Goal: Task Accomplishment & Management: Complete application form

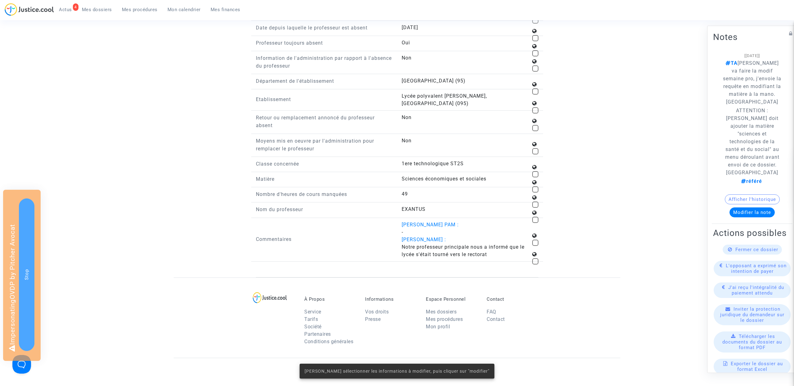
scroll to position [764, 0]
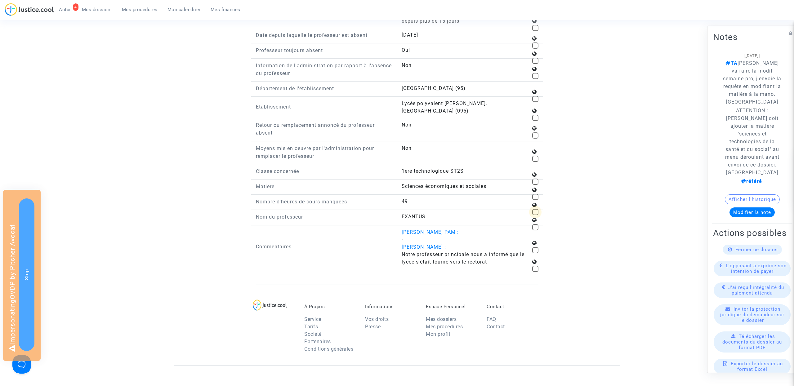
click at [535, 215] on span at bounding box center [535, 212] width 6 height 6
click at [535, 215] on input "checkbox" at bounding box center [535, 215] width 0 height 0
checkbox input "true"
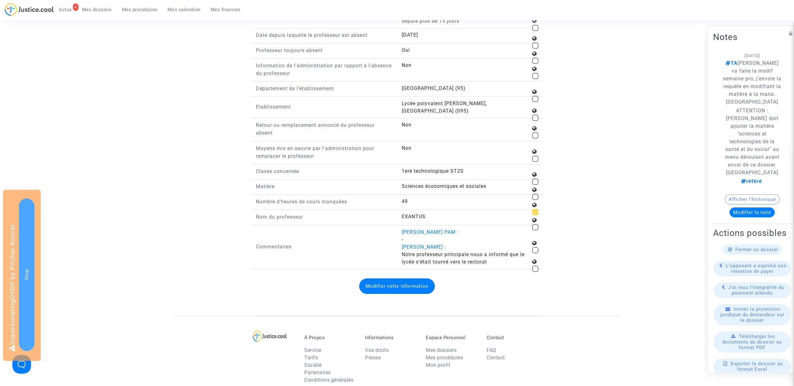
click at [386, 294] on button "Modifier cette information" at bounding box center [397, 285] width 76 height 15
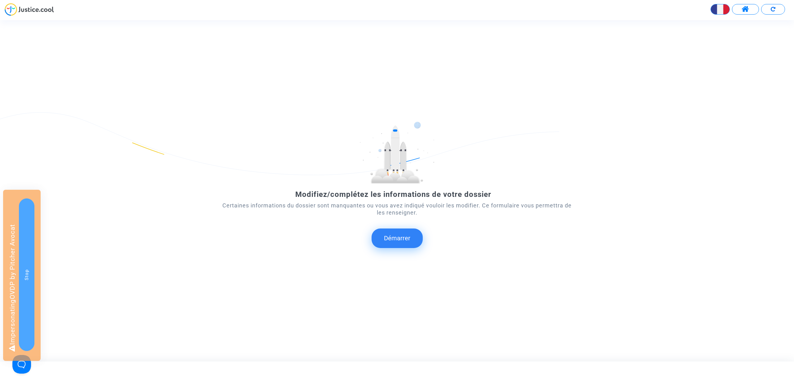
click at [413, 240] on button "Démarrer" at bounding box center [396, 237] width 51 height 19
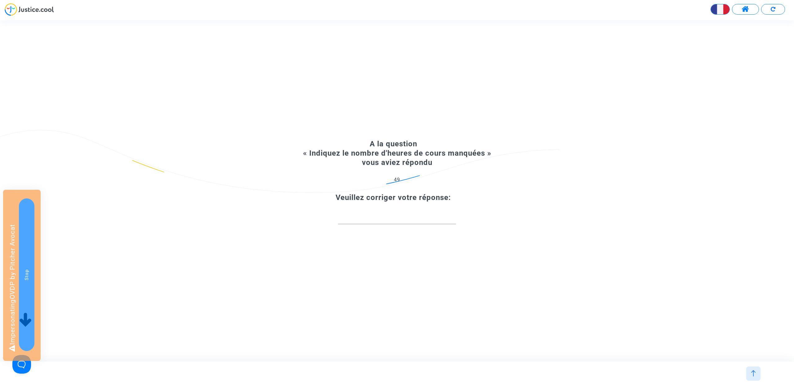
click at [755, 374] on img at bounding box center [753, 373] width 6 height 6
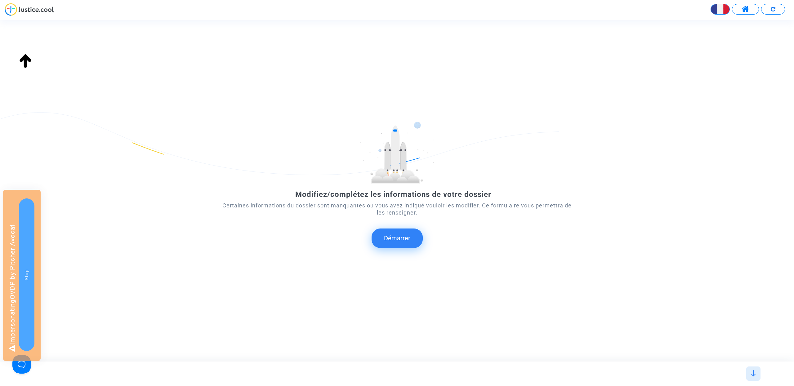
click at [755, 374] on img at bounding box center [753, 373] width 6 height 6
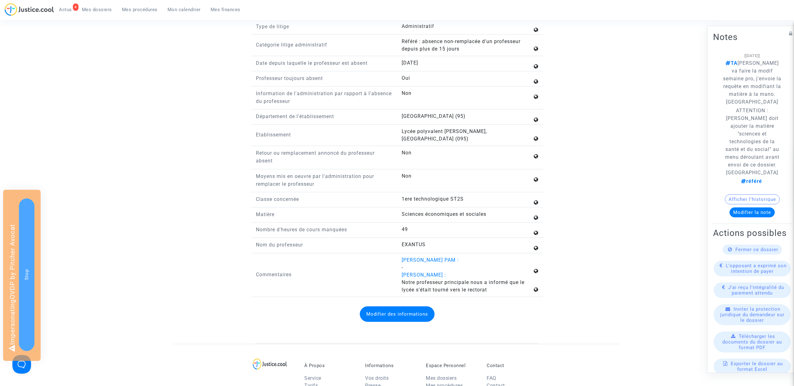
scroll to position [701, 0]
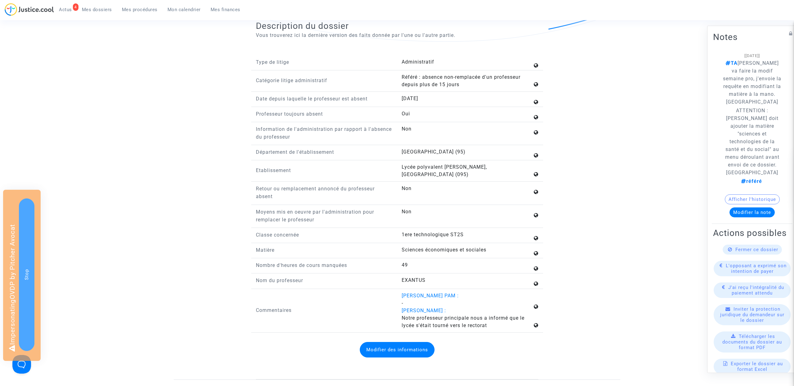
click at [410, 355] on button "Modifier des informations" at bounding box center [397, 349] width 75 height 15
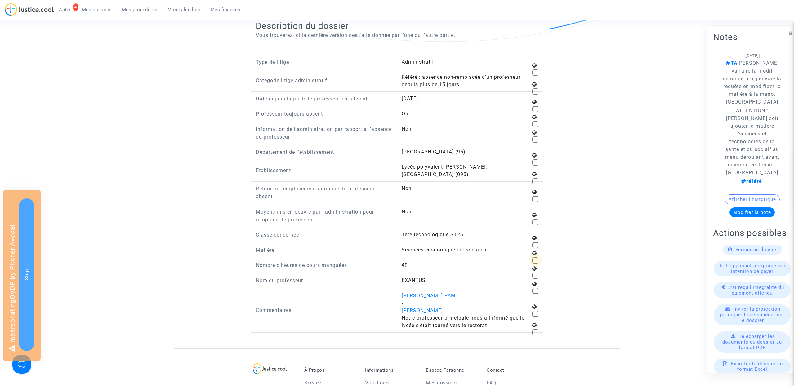
click at [536, 263] on span at bounding box center [535, 260] width 6 height 6
click at [535, 264] on input "checkbox" at bounding box center [535, 263] width 0 height 0
checkbox input "true"
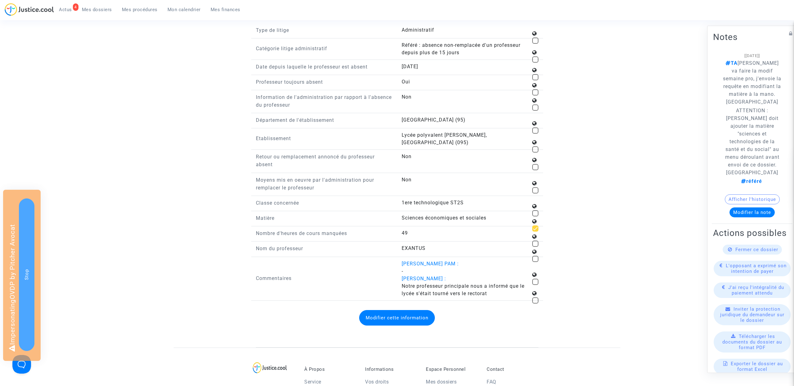
click at [391, 321] on button "Modifier cette information" at bounding box center [397, 317] width 76 height 15
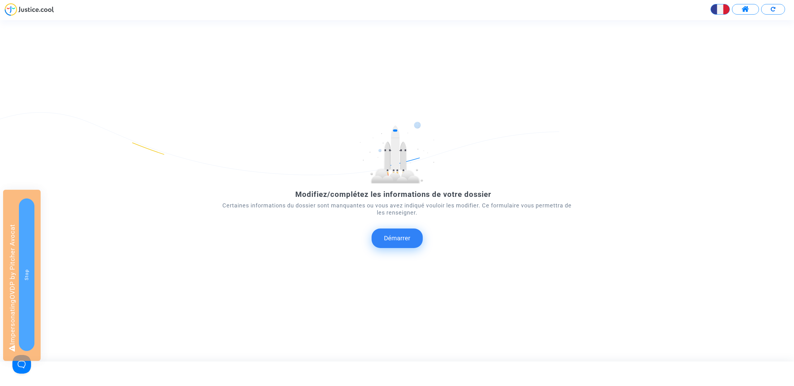
click at [401, 230] on button "Démarrer" at bounding box center [396, 237] width 51 height 19
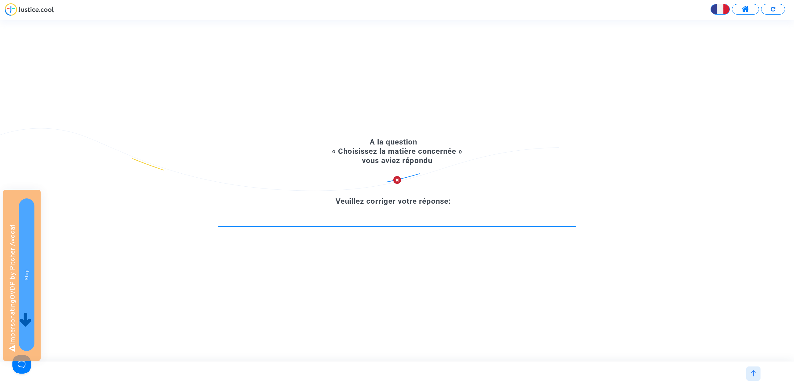
click at [394, 222] on input at bounding box center [396, 221] width 357 height 6
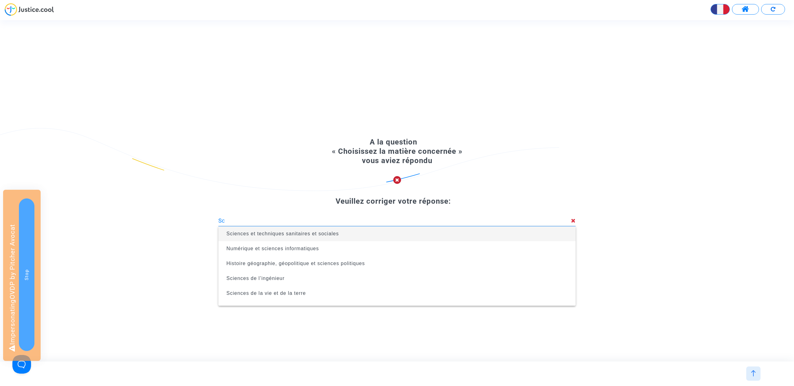
click at [374, 231] on span "Sciences et techniques sanitaires et sociales" at bounding box center [396, 233] width 347 height 15
type input "Sciences et techniques sanitaires et sociales"
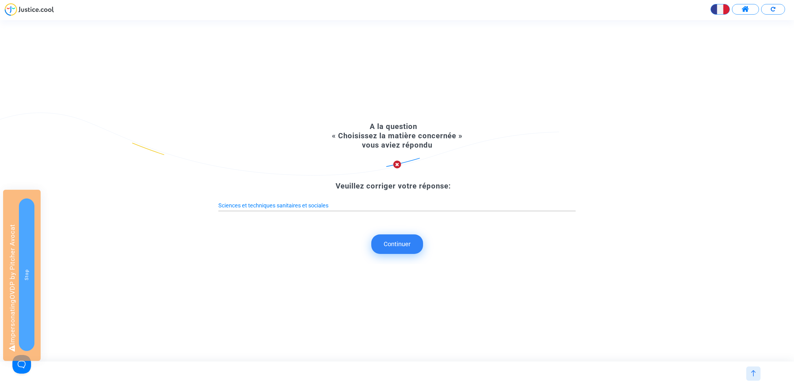
click at [400, 240] on button "Continuer" at bounding box center [397, 243] width 52 height 19
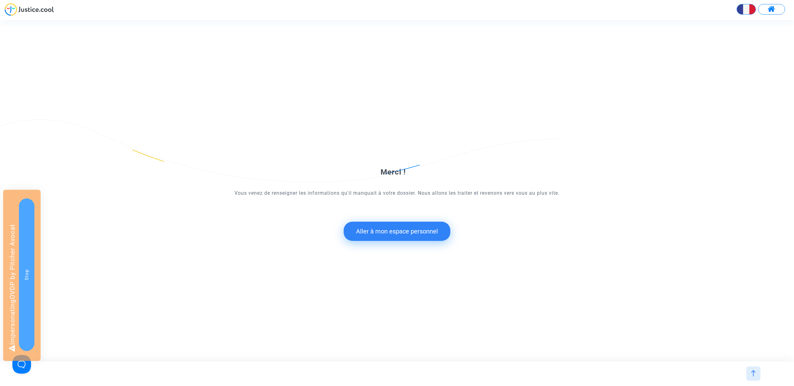
click at [412, 220] on form "Merci ! Vous venez de renseigner les informations qu'il manquait à votre dossie…" at bounding box center [396, 185] width 357 height 113
click at [401, 231] on button "Aller à mon espace personnel" at bounding box center [396, 231] width 107 height 19
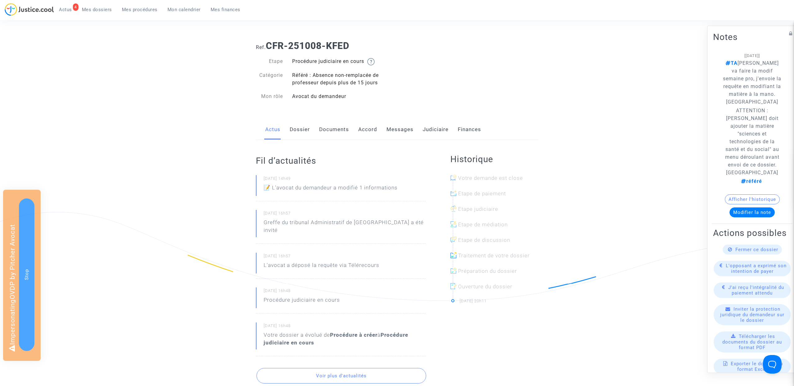
click at [298, 131] on link "Dossier" at bounding box center [300, 129] width 20 height 20
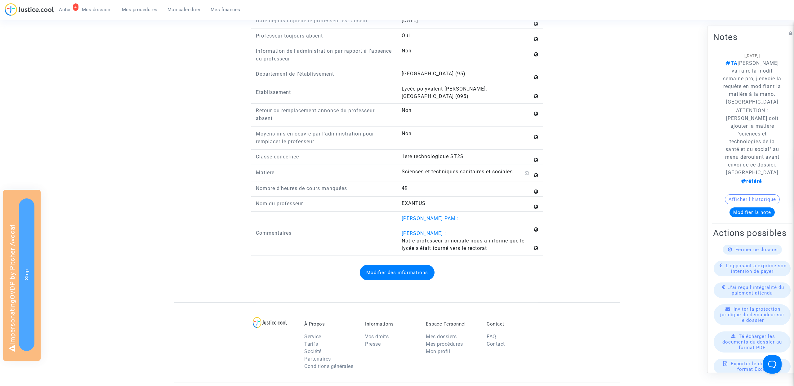
scroll to position [760, 0]
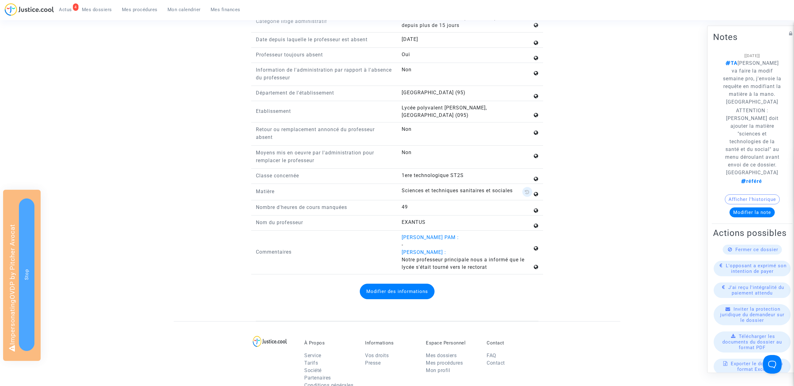
click at [527, 194] on icon at bounding box center [526, 191] width 5 height 5
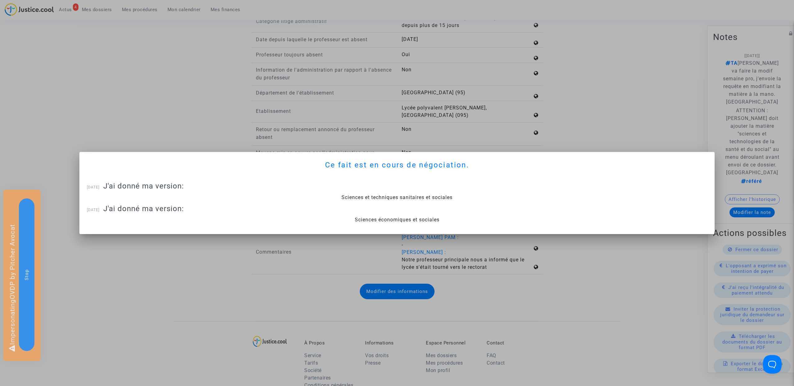
scroll to position [0, 0]
click at [596, 129] on div at bounding box center [397, 193] width 794 height 386
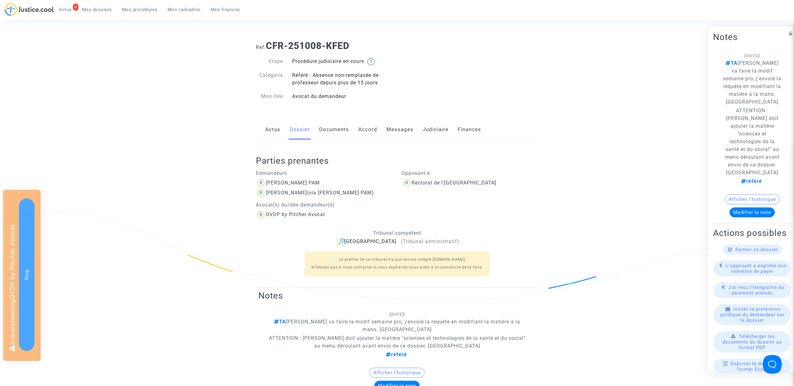
click at [337, 134] on link "Documents" at bounding box center [334, 129] width 30 height 20
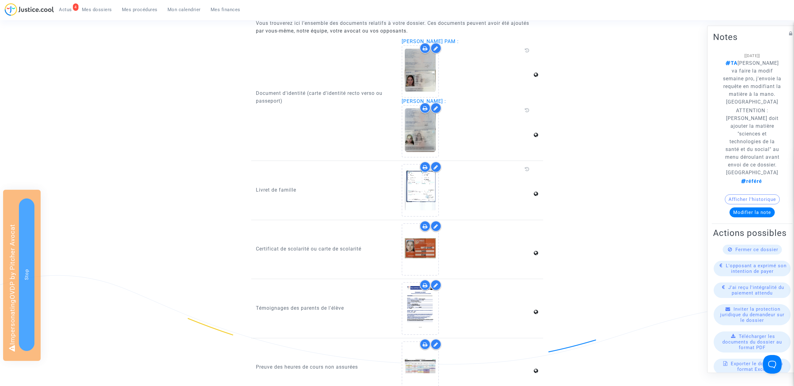
scroll to position [423, 0]
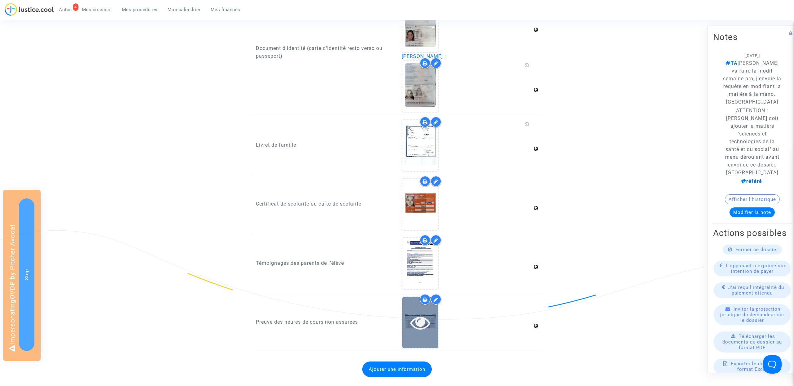
click at [416, 319] on icon at bounding box center [420, 322] width 20 height 20
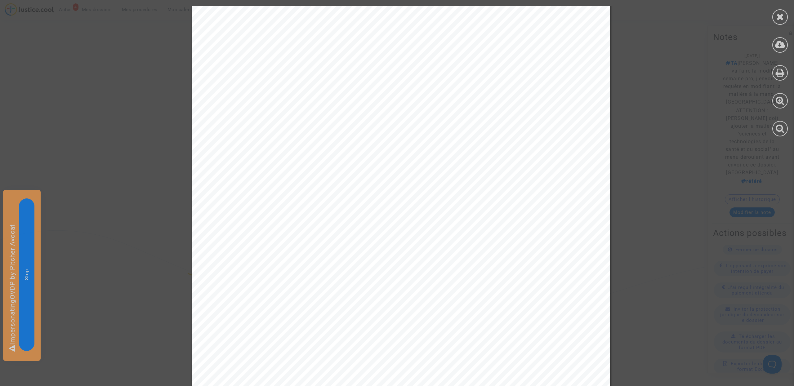
scroll to position [206, 0]
click at [784, 17] on div at bounding box center [779, 16] width 15 height 15
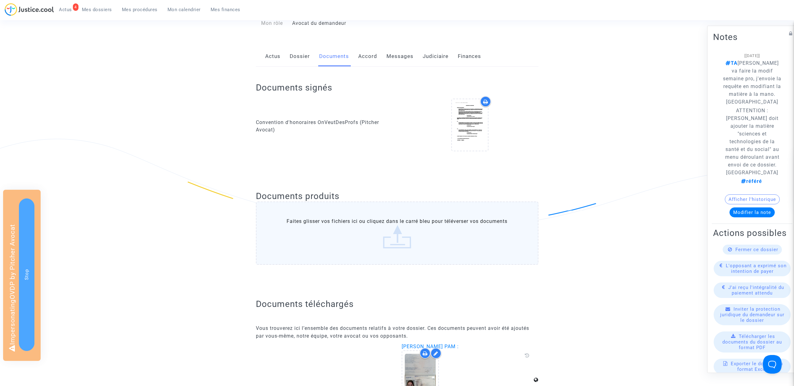
scroll to position [0, 0]
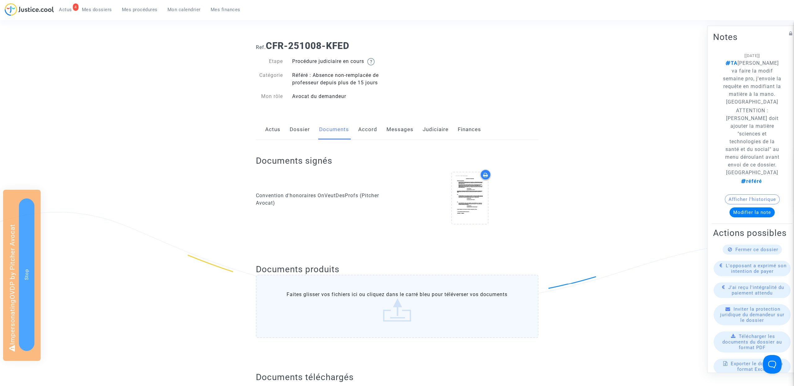
drag, startPoint x: 265, startPoint y: 43, endPoint x: 398, endPoint y: 43, distance: 132.4
click at [398, 43] on h1 "Ref. CFR-251008-KFED" at bounding box center [397, 45] width 282 height 11
click at [394, 44] on h1 "Ref. CFR-251008-KFED" at bounding box center [397, 45] width 282 height 11
drag, startPoint x: 373, startPoint y: 45, endPoint x: 268, endPoint y: 45, distance: 104.8
click at [268, 45] on h1 "Ref. CFR-251008-KFED" at bounding box center [397, 45] width 282 height 11
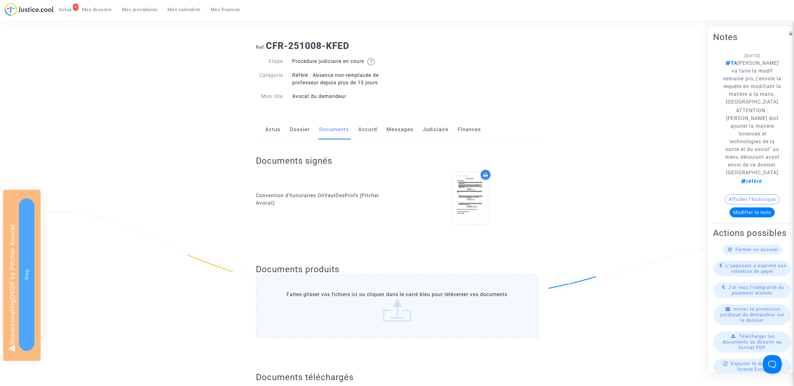
copy b "CFR-251008-KFED"
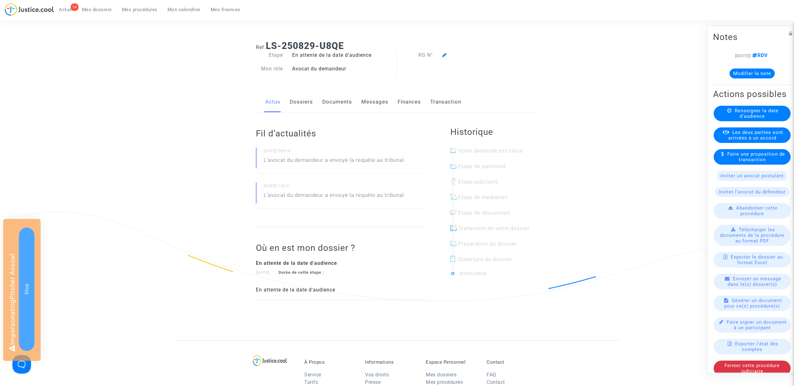
click at [443, 101] on link "Transaction" at bounding box center [445, 102] width 31 height 20
